Goal: Find specific page/section: Find specific page/section

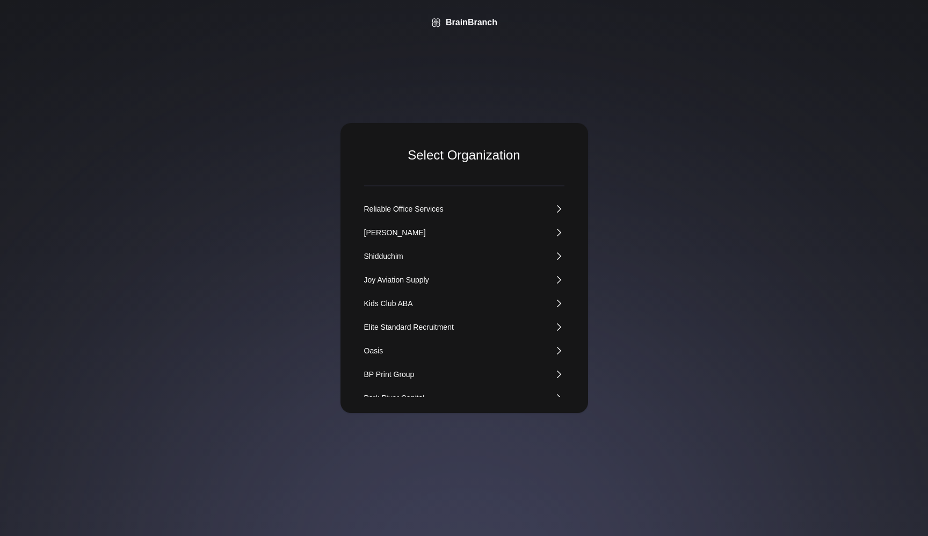
click at [377, 303] on div "Kids Club ABA" at bounding box center [388, 303] width 49 height 11
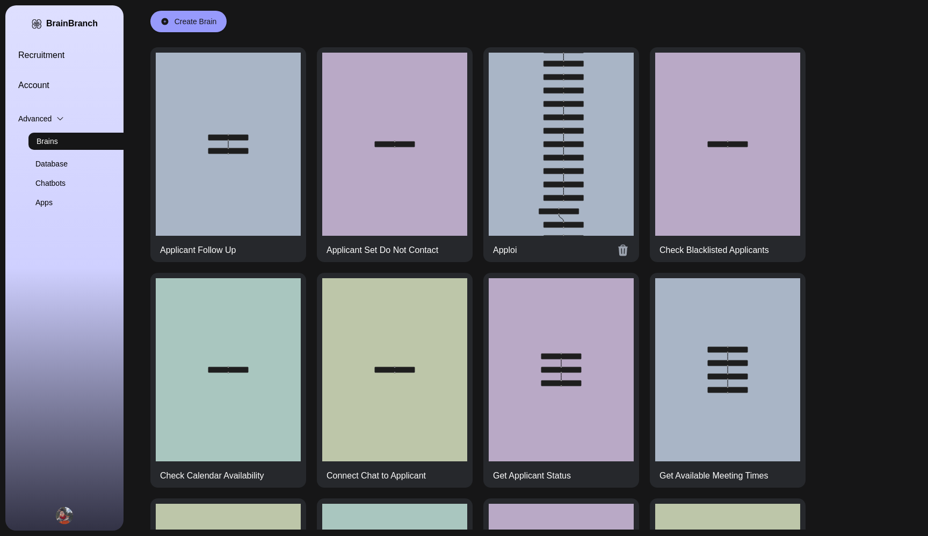
click at [578, 128] on div at bounding box center [561, 144] width 145 height 183
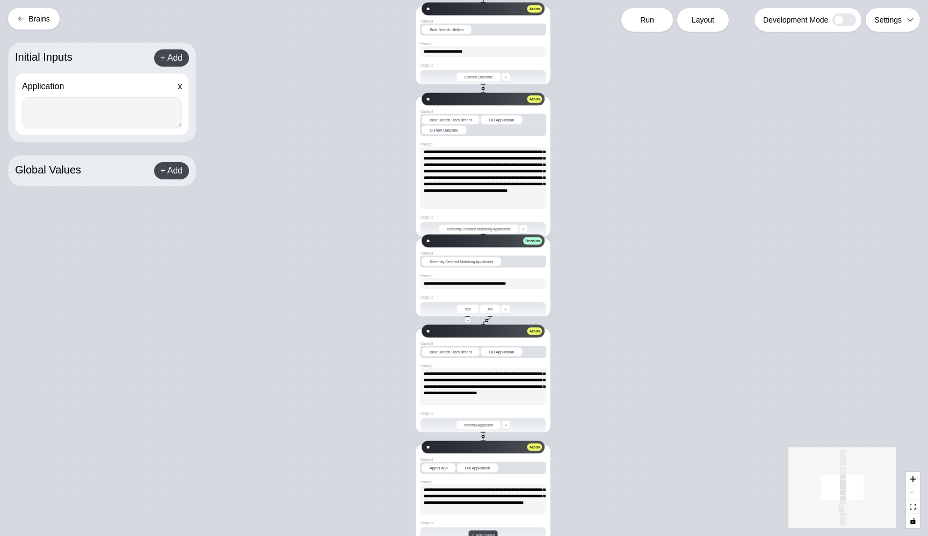
click at [44, 19] on button "Brains" at bounding box center [34, 18] width 52 height 21
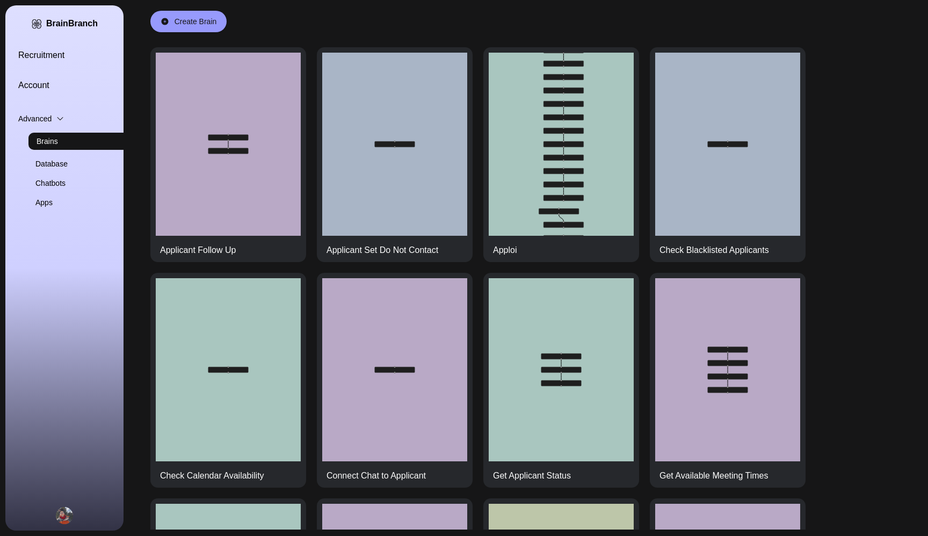
click at [54, 182] on link "Chatbots" at bounding box center [94, 183] width 118 height 11
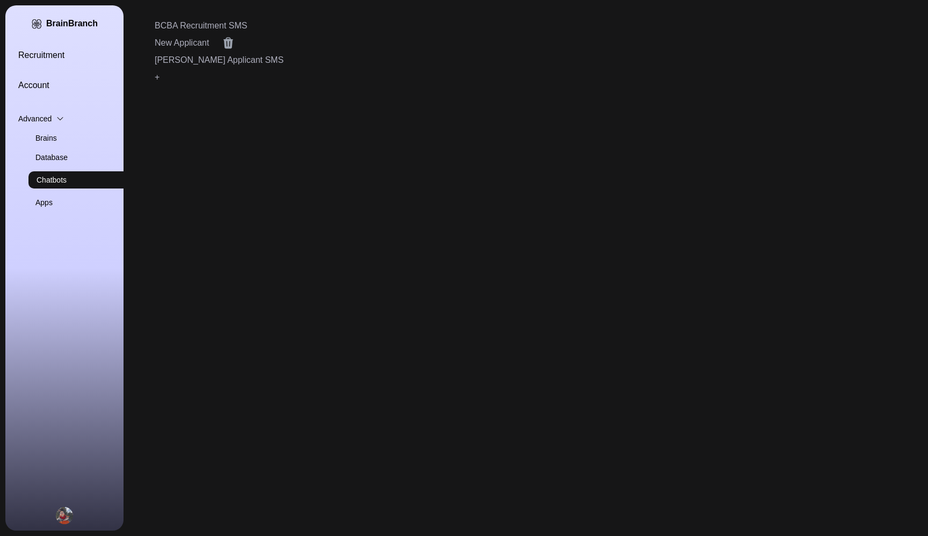
click at [191, 42] on link "New Applicant" at bounding box center [182, 43] width 54 height 13
